Goal: Information Seeking & Learning: Learn about a topic

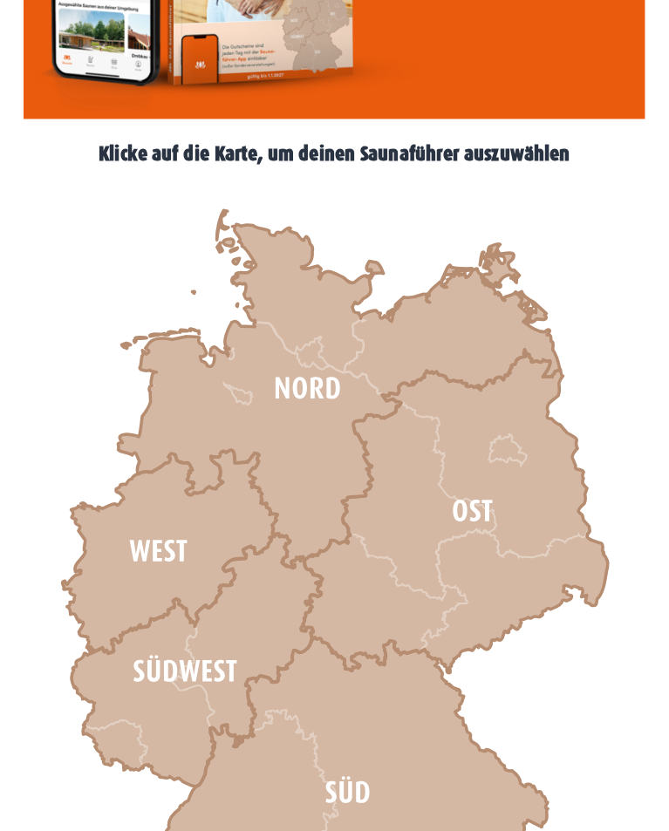
scroll to position [479, 0]
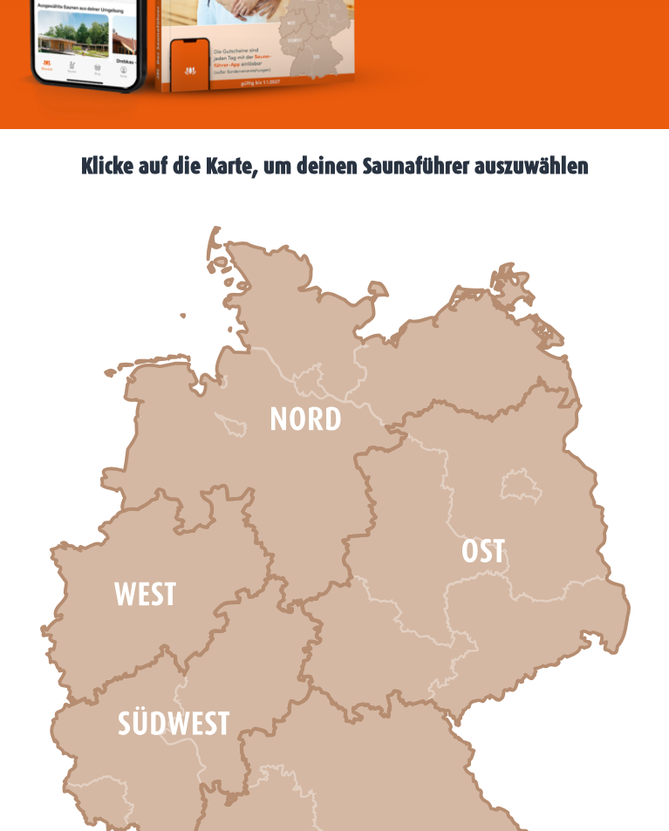
click at [146, 572] on icon at bounding box center [157, 595] width 231 height 219
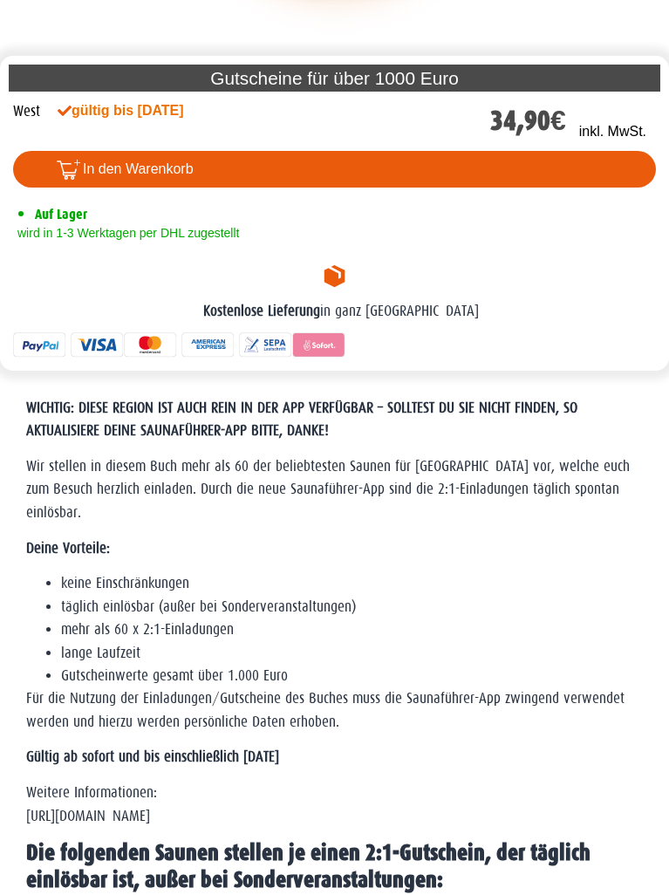
scroll to position [575, 0]
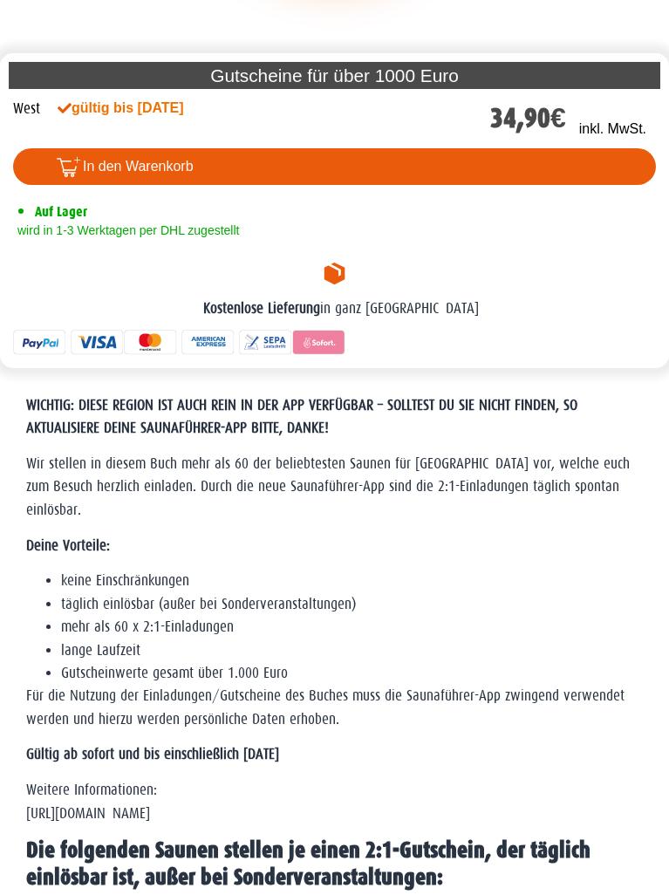
click at [632, 486] on p "Wir stellen in diesem Buch mehr als 60 der beliebtesten Saunen für [GEOGRAPHIC_…" at bounding box center [334, 487] width 617 height 69
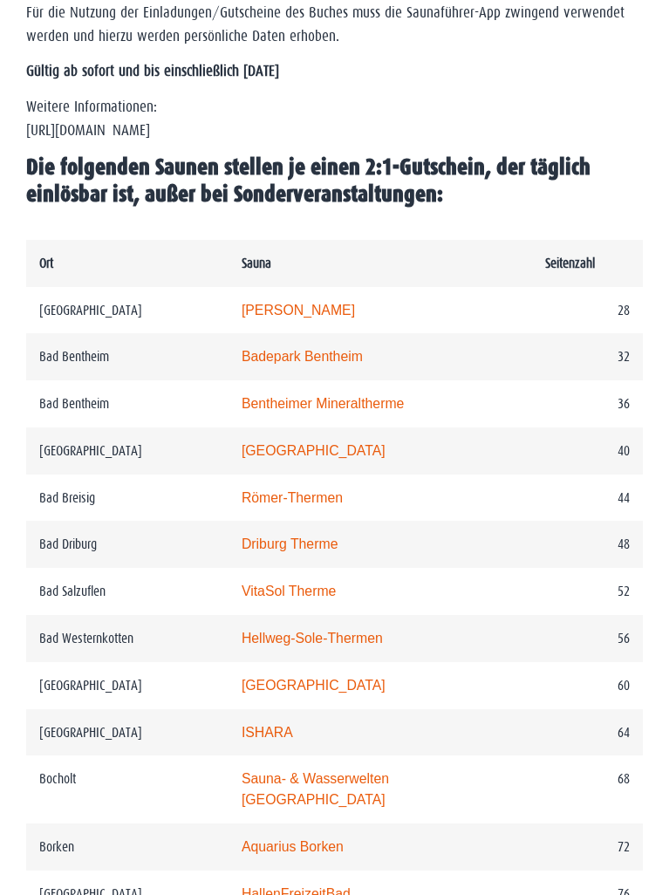
scroll to position [1296, 0]
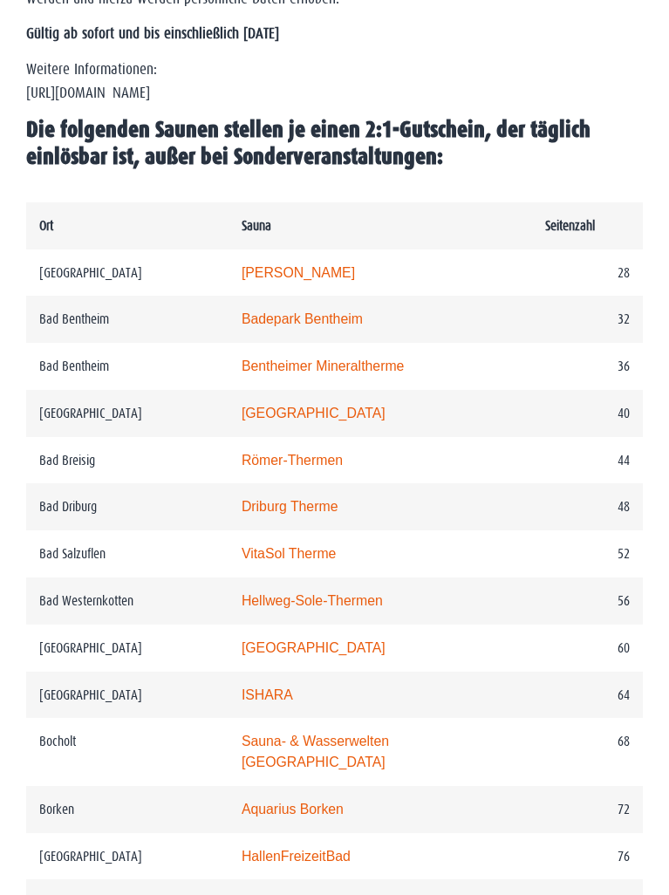
click at [299, 280] on link "Carolus Thermen" at bounding box center [298, 272] width 113 height 15
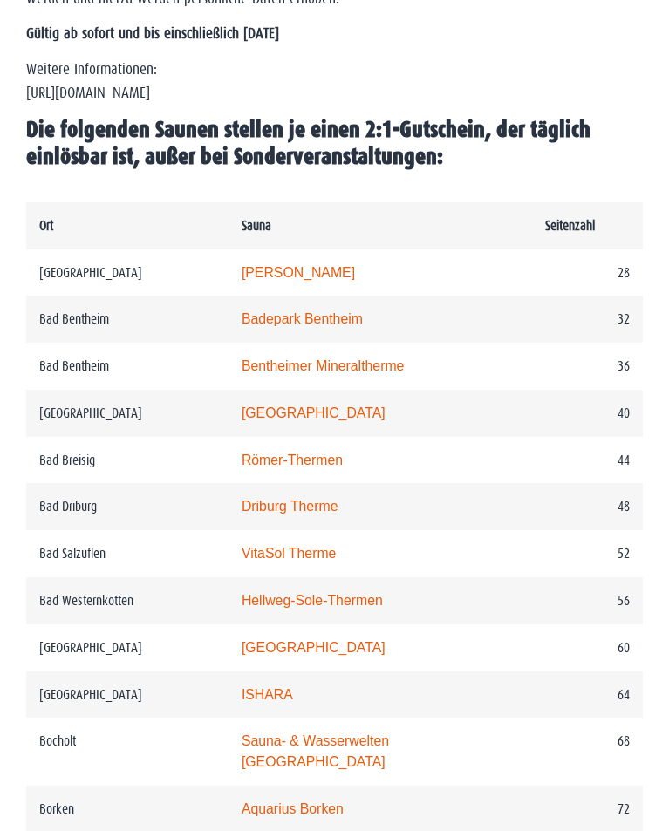
click at [343, 655] on link "monte mare Bedburg" at bounding box center [314, 647] width 144 height 15
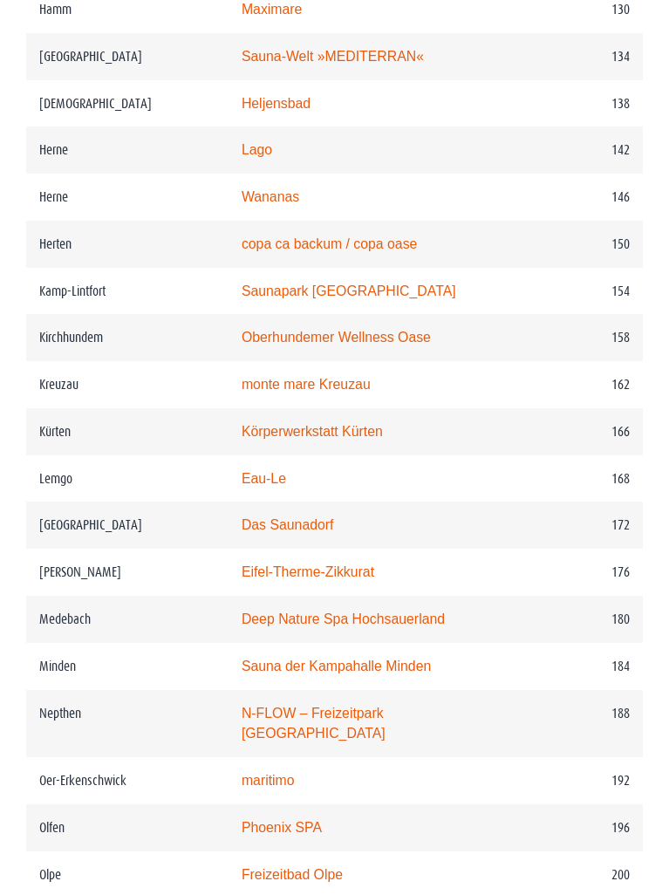
scroll to position [2822, 0]
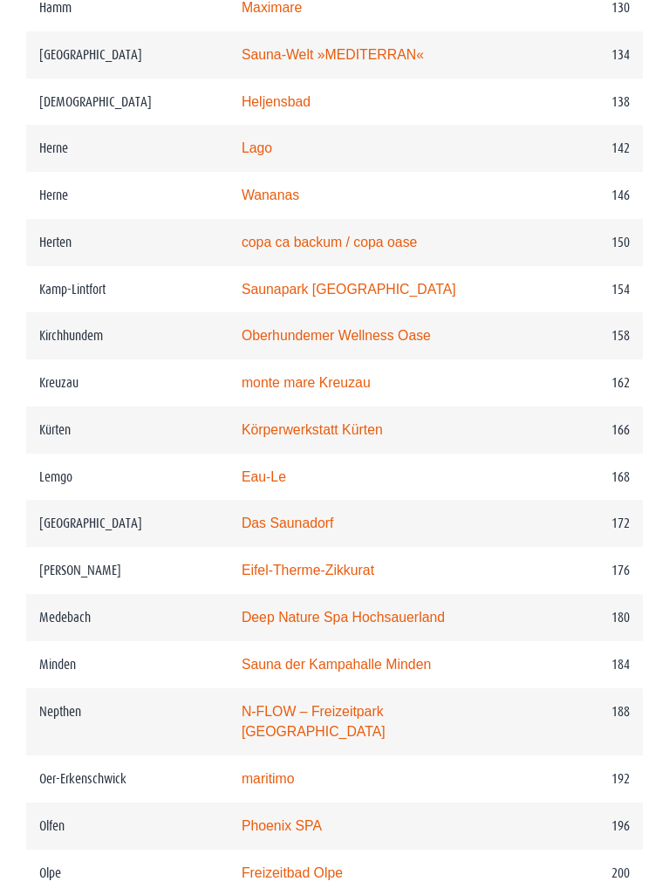
click at [580, 660] on td "184" at bounding box center [587, 664] width 111 height 47
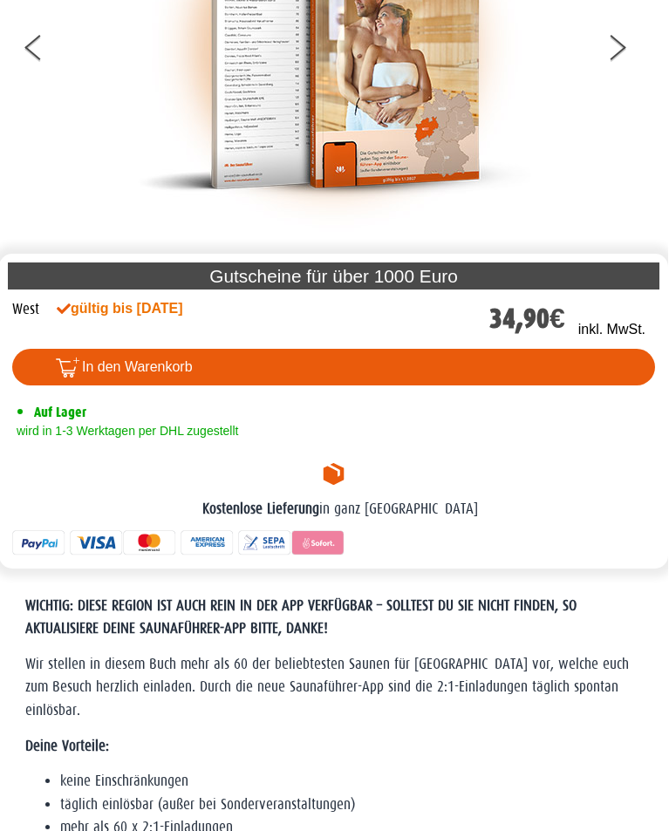
scroll to position [0, 0]
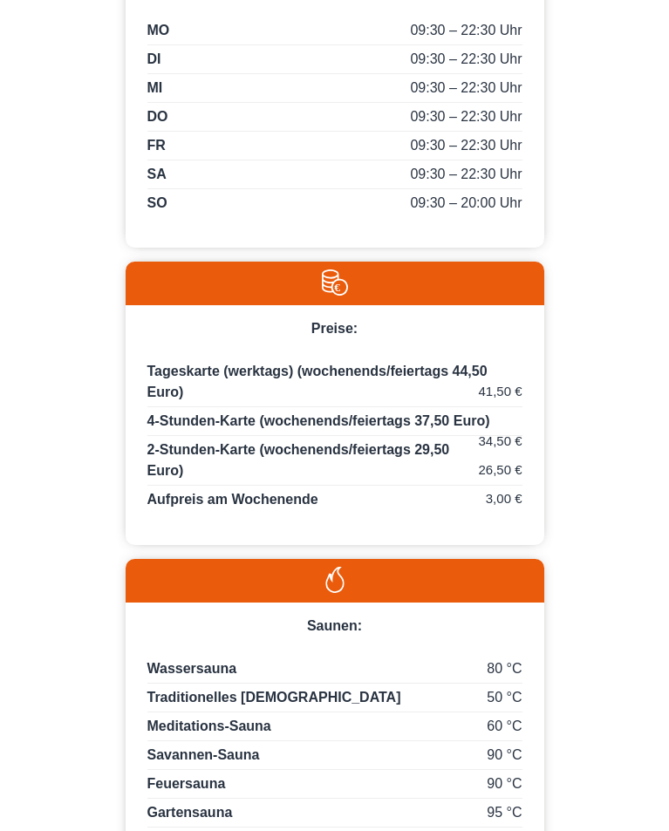
scroll to position [1550, 0]
